Goal: Task Accomplishment & Management: Use online tool/utility

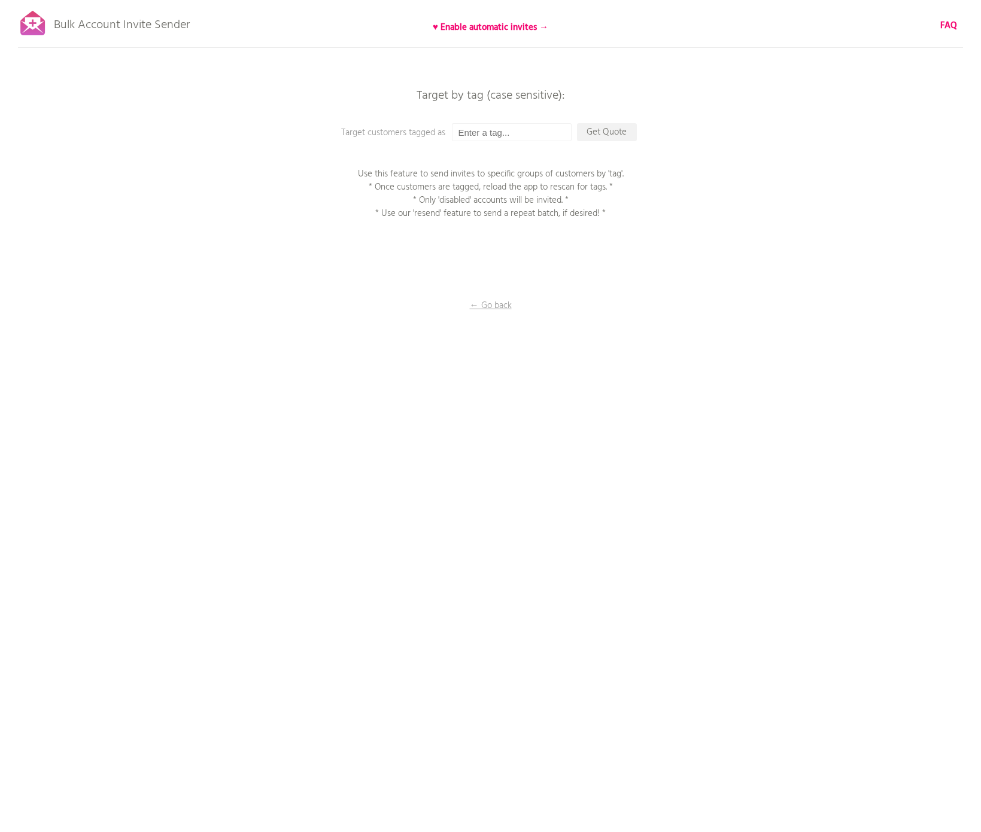
click at [497, 303] on p "← Go back" at bounding box center [491, 305] width 120 height 13
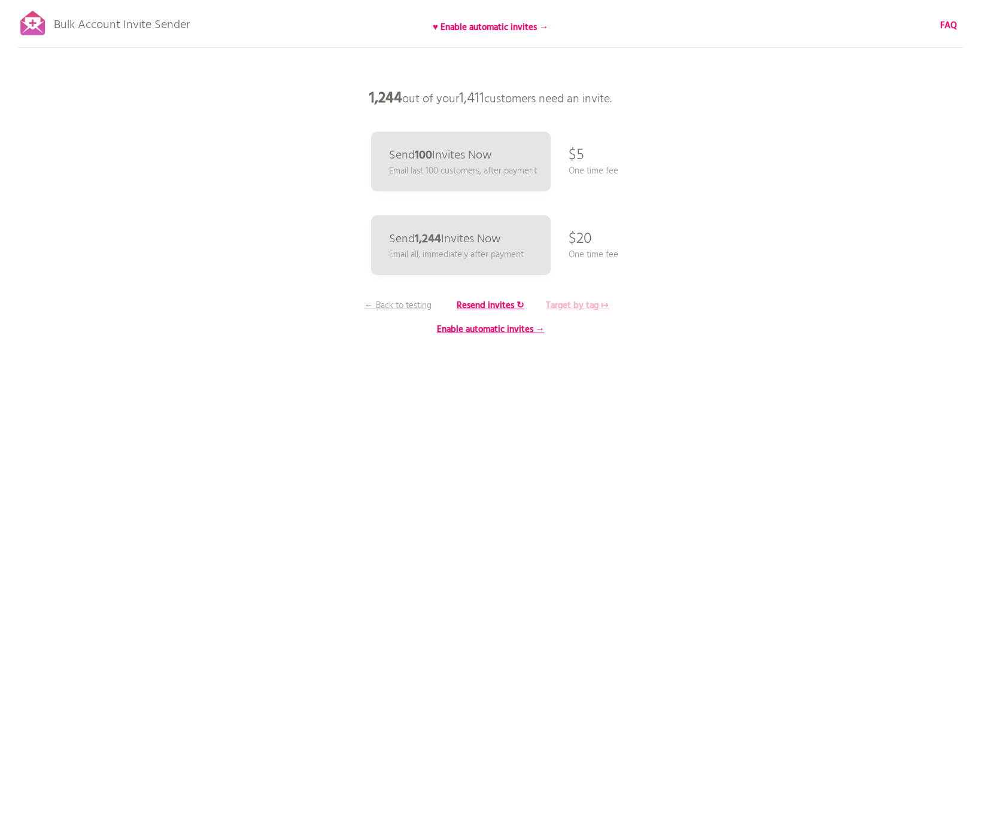
click at [598, 307] on b "Target by tag ↦" at bounding box center [577, 306] width 63 height 14
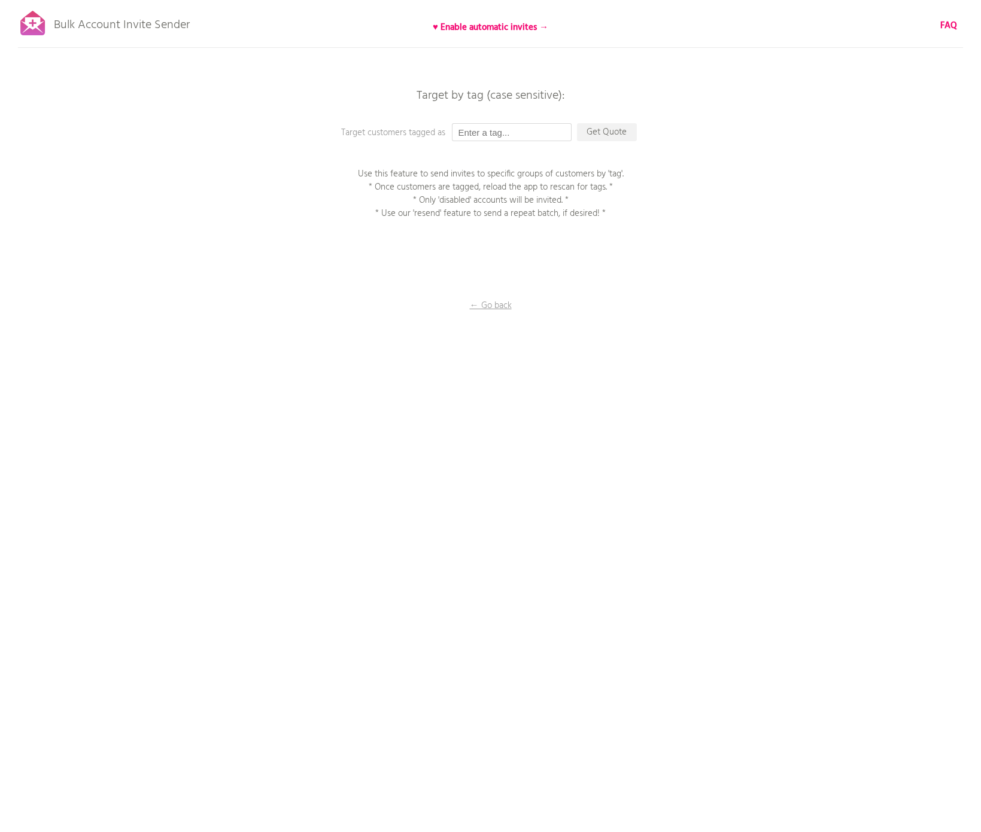
click at [524, 127] on input "text" at bounding box center [512, 132] width 120 height 18
click at [486, 306] on p "← Go back" at bounding box center [491, 305] width 120 height 13
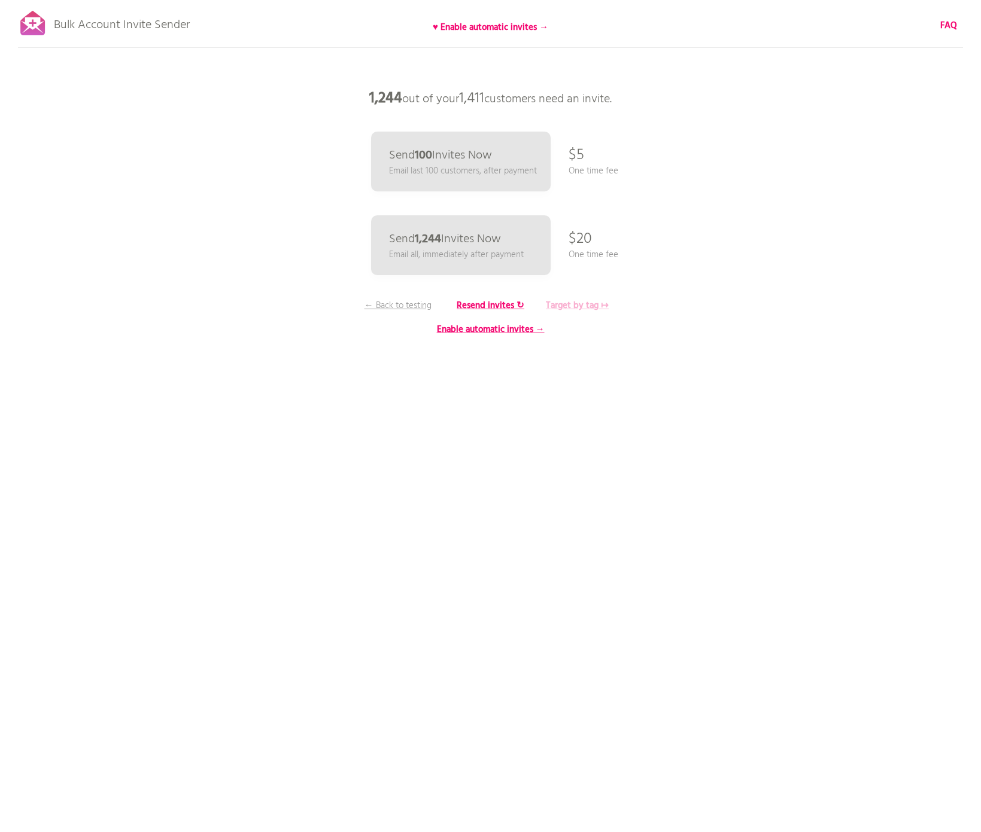
click at [564, 306] on b "Target by tag ↦" at bounding box center [577, 306] width 63 height 14
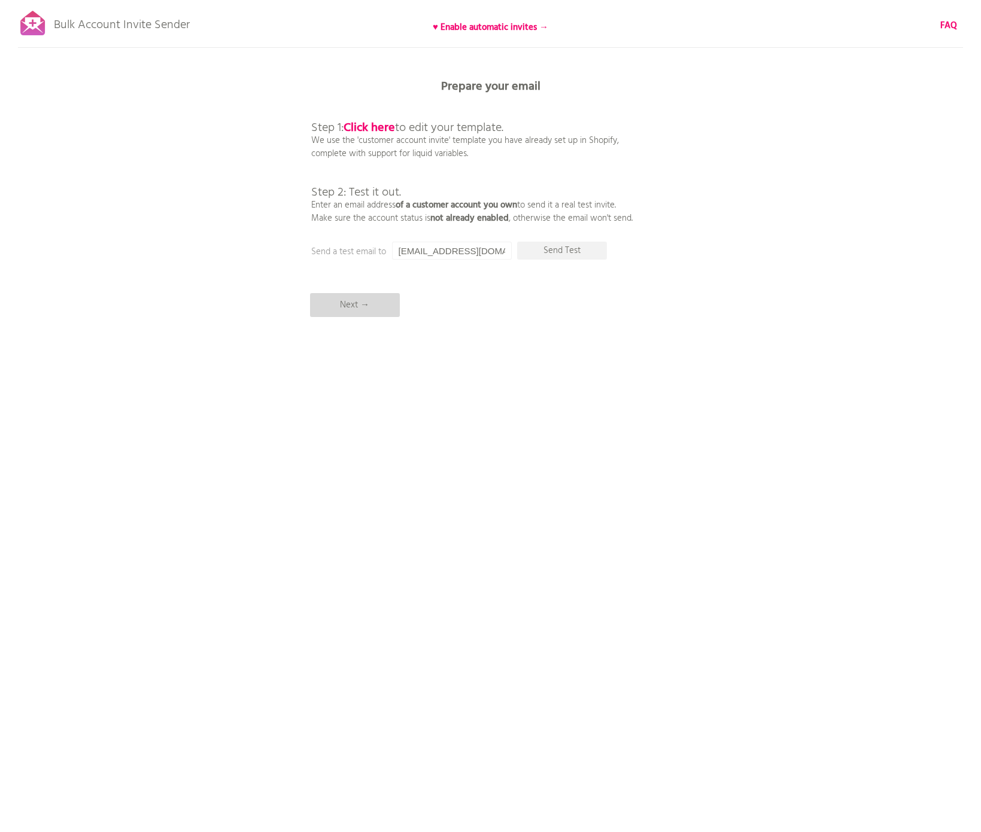
click at [382, 300] on p "Next →" at bounding box center [355, 305] width 90 height 24
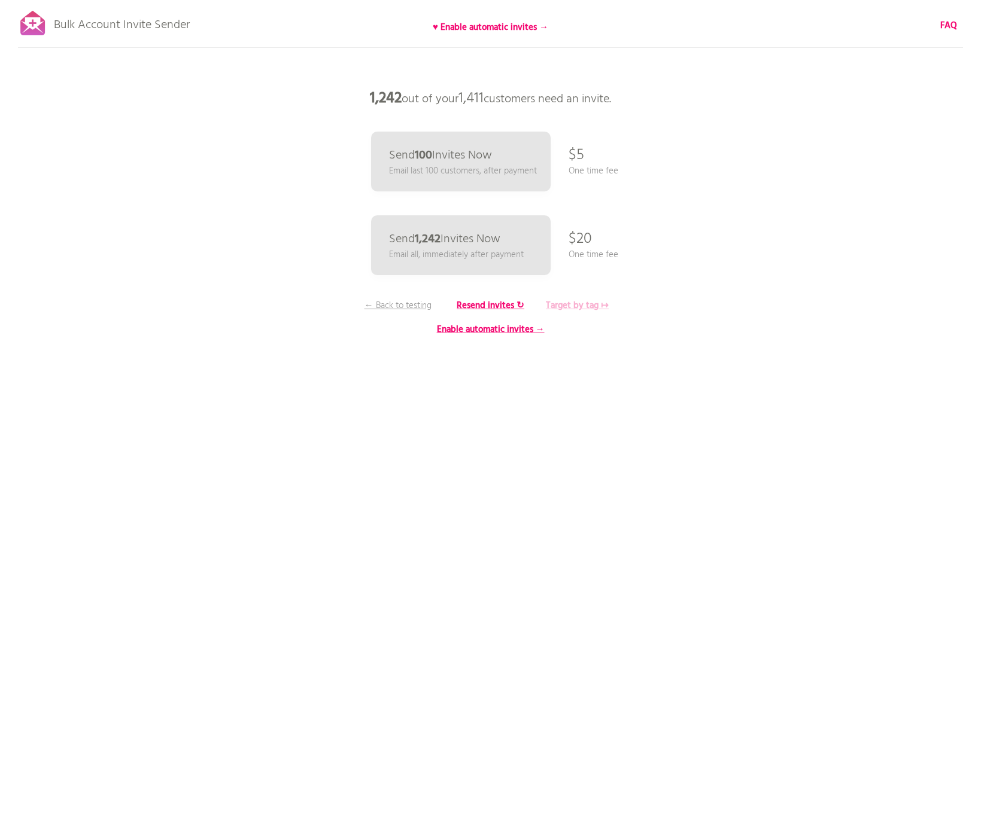
click at [570, 306] on b "Target by tag ↦" at bounding box center [577, 306] width 63 height 14
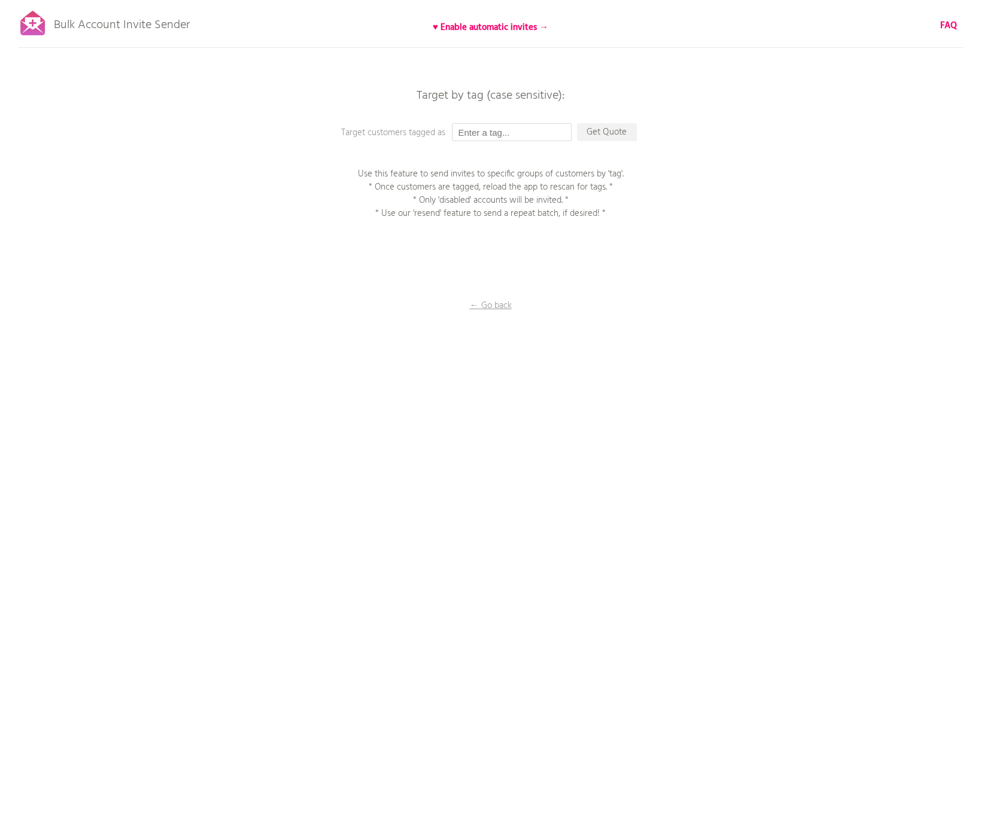
click at [486, 132] on input "text" at bounding box center [512, 132] width 120 height 18
type input "not xx"
click at [614, 134] on p "Get Quote" at bounding box center [607, 132] width 60 height 18
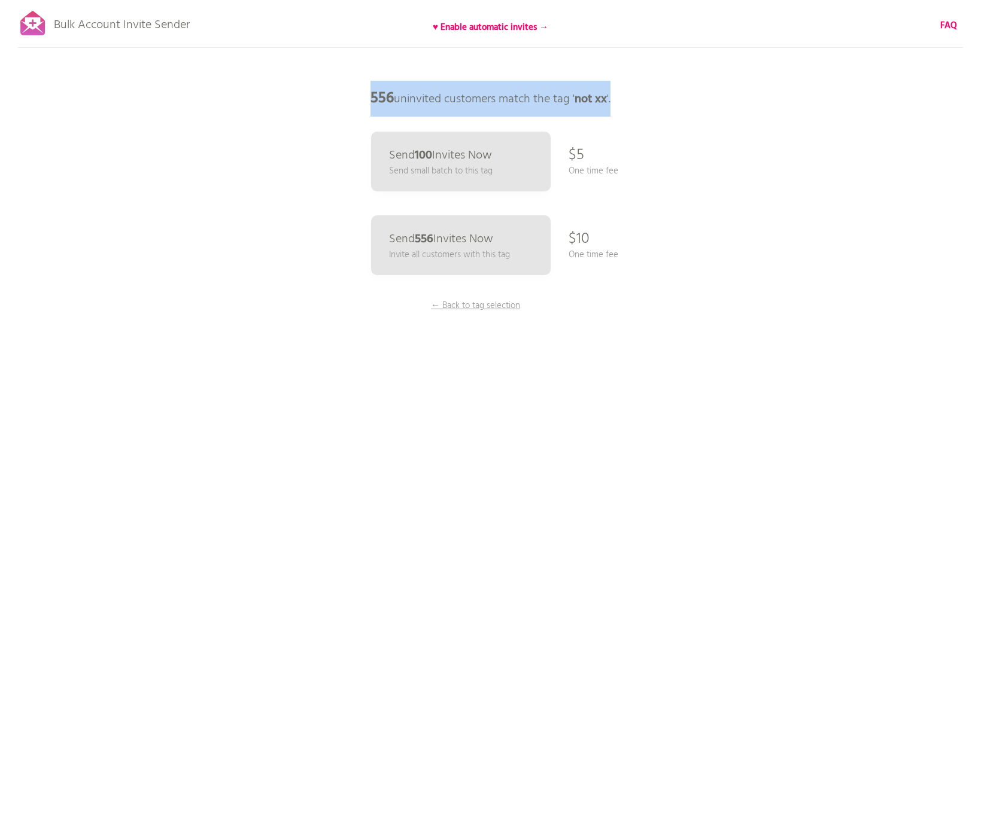
drag, startPoint x: 369, startPoint y: 98, endPoint x: 619, endPoint y: 102, distance: 249.5
click at [619, 102] on p "556 uninvited customers match the tag ' not xx '." at bounding box center [490, 99] width 359 height 36
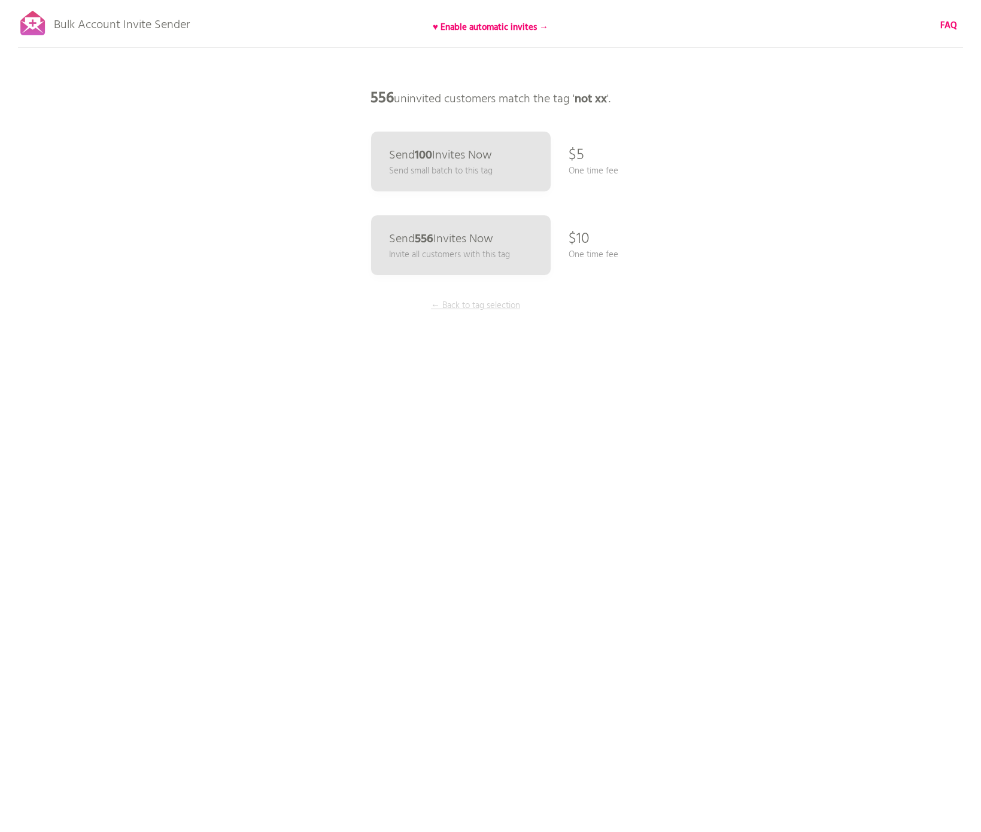
click at [482, 307] on p "← Back to tag selection" at bounding box center [476, 305] width 90 height 13
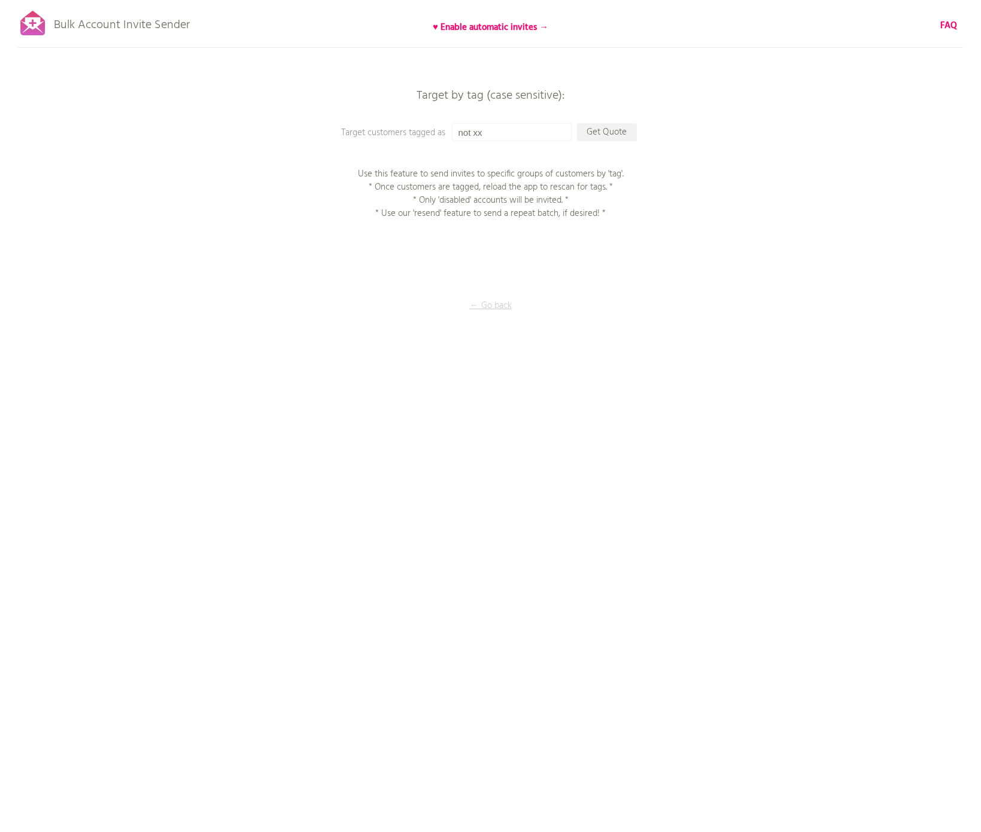
click at [488, 309] on p "← Go back" at bounding box center [491, 305] width 120 height 13
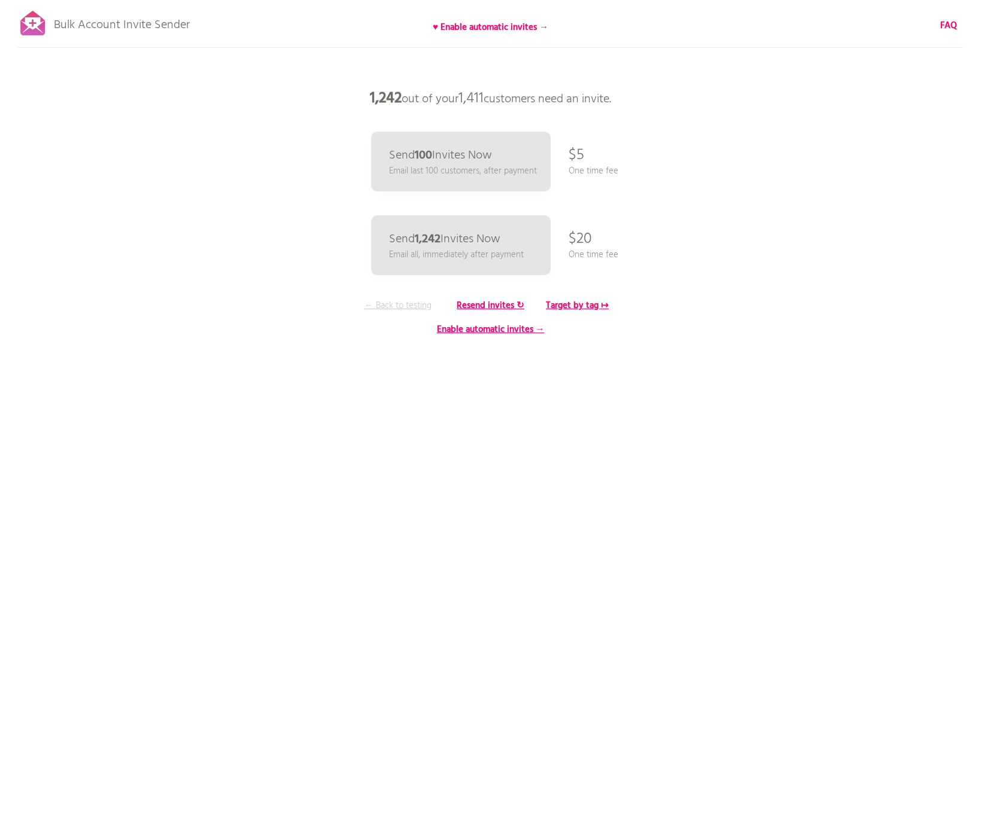
click at [395, 306] on p "← Back to testing" at bounding box center [398, 305] width 90 height 13
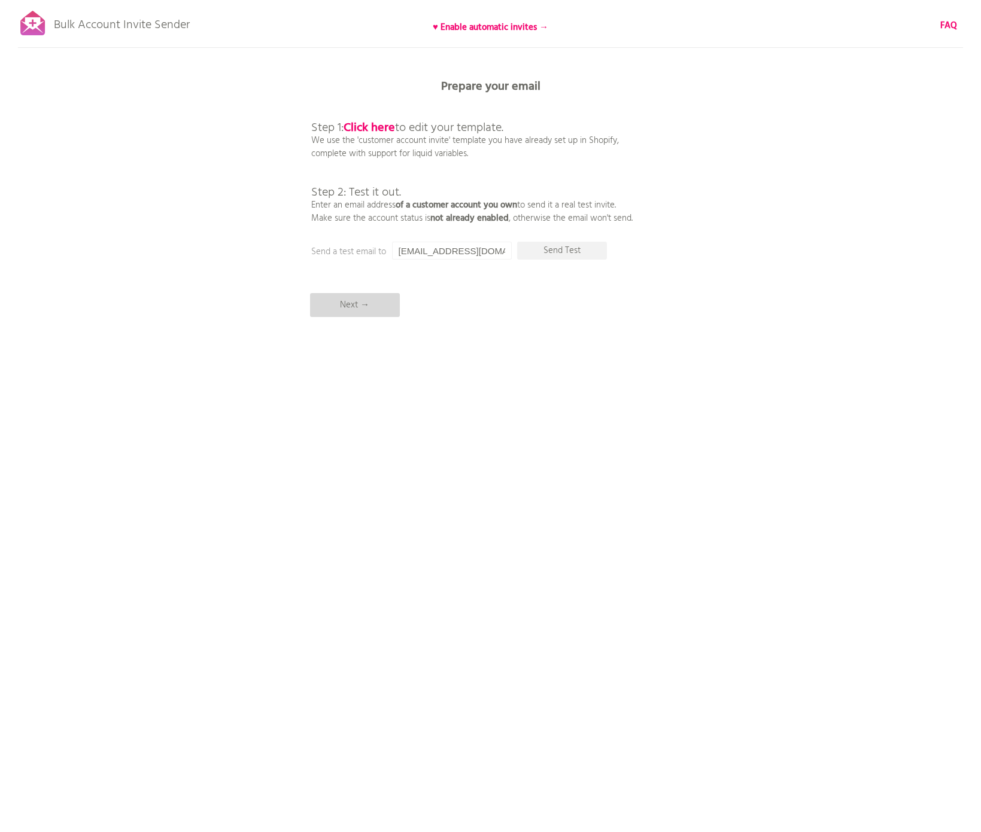
click at [376, 298] on p "Next →" at bounding box center [355, 305] width 90 height 24
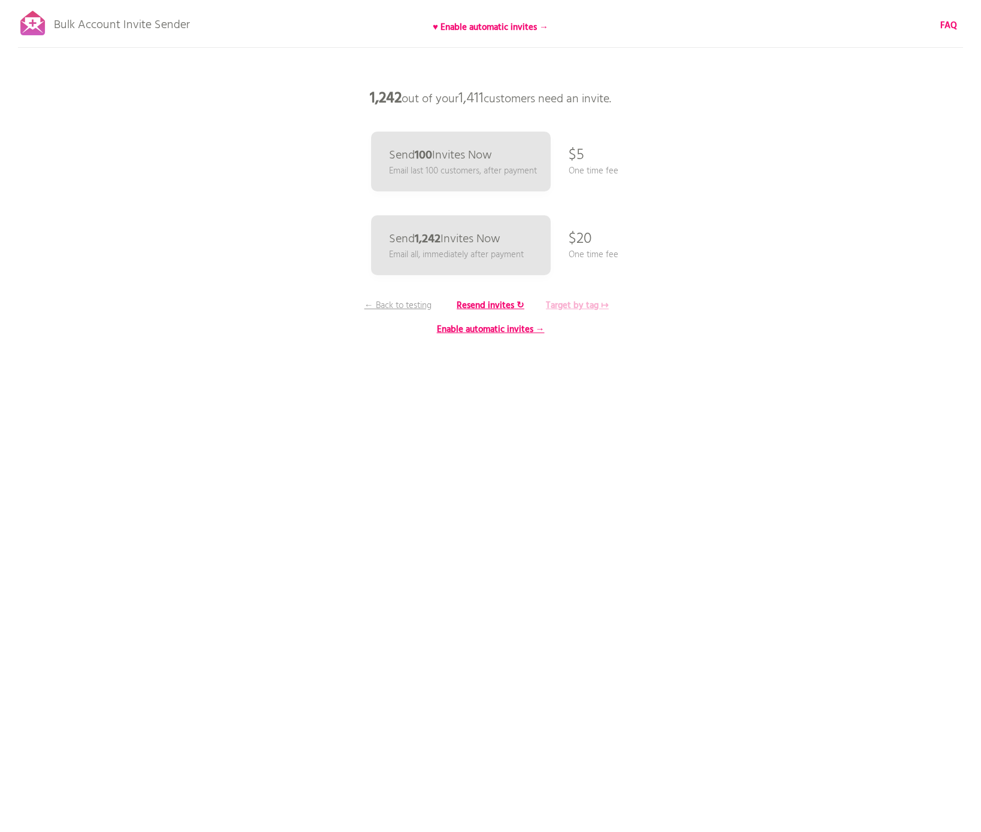
click at [571, 308] on b "Target by tag ↦" at bounding box center [577, 306] width 63 height 14
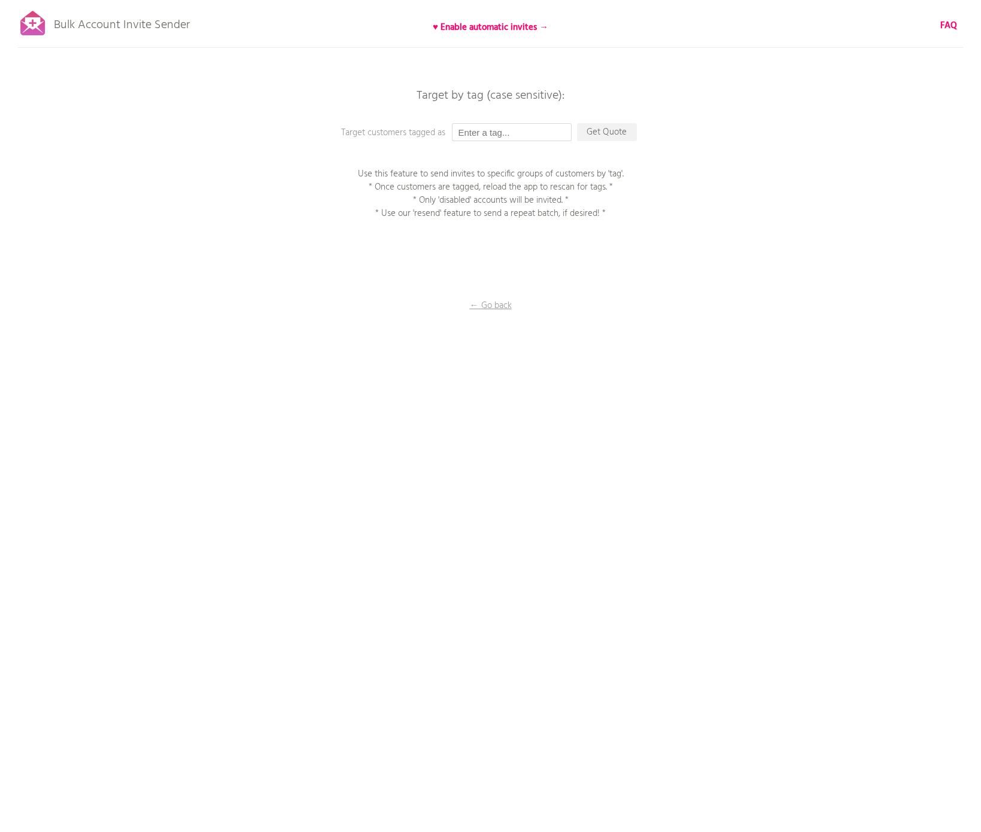
click at [498, 135] on input "text" at bounding box center [512, 132] width 120 height 18
type input "not xx"
click at [619, 130] on p "Get Quote" at bounding box center [607, 132] width 60 height 18
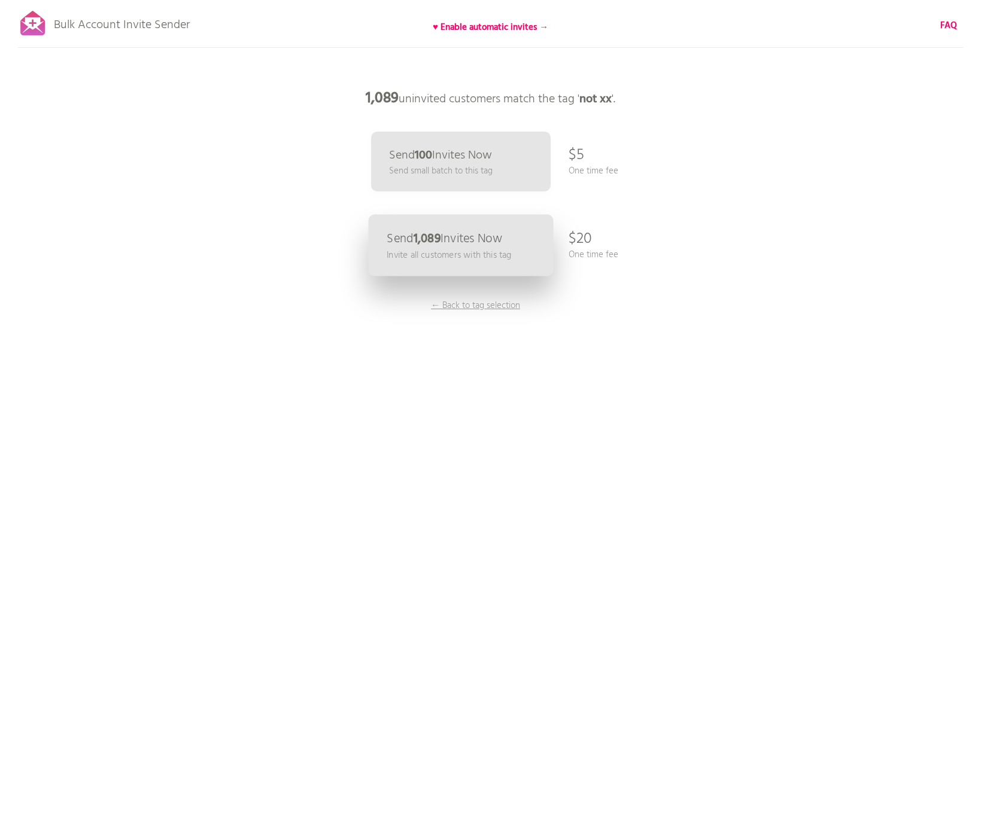
click at [495, 238] on p "Send 1,089 Invites Now" at bounding box center [444, 239] width 115 height 13
